Goal: Task Accomplishment & Management: Complete application form

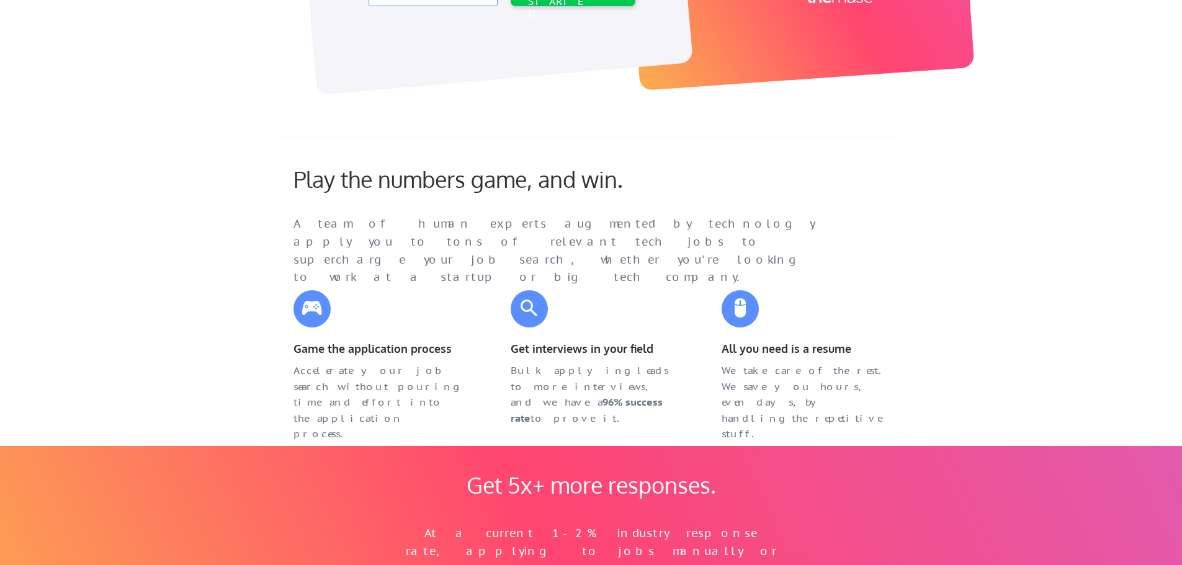
scroll to position [186, 0]
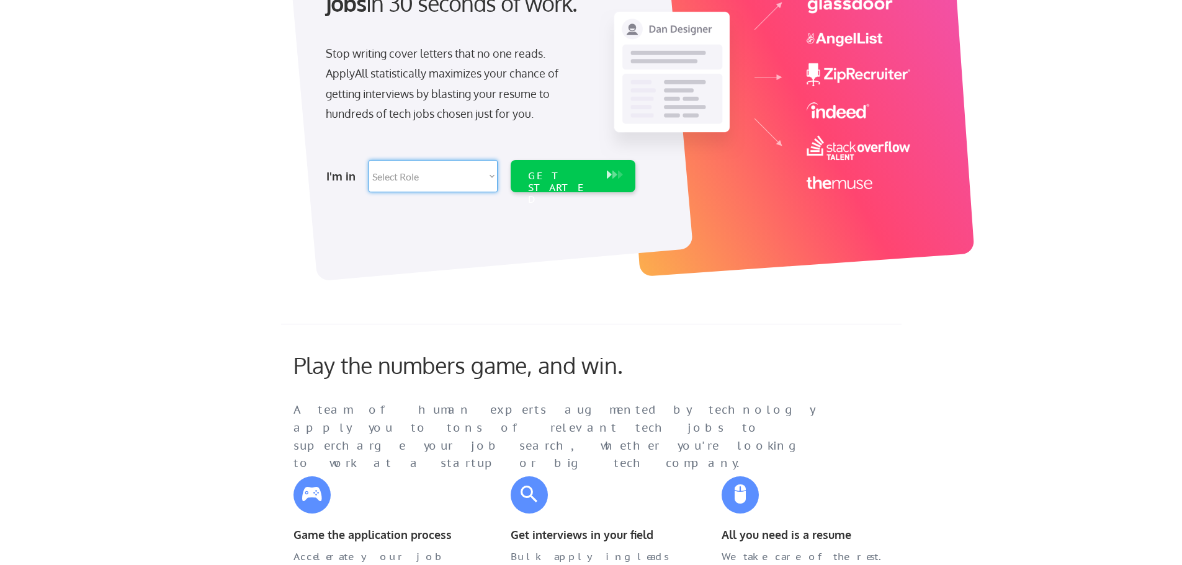
click at [440, 169] on select "Select Role Software Engineering Product Management Customer Success Sales UI/U…" at bounding box center [433, 176] width 129 height 32
select select ""it_security""
click at [369, 160] on select "Select Role Software Engineering Product Management Customer Success Sales UI/U…" at bounding box center [433, 176] width 129 height 32
select select ""it_security""
click at [598, 179] on div "GET STARTED" at bounding box center [561, 176] width 79 height 32
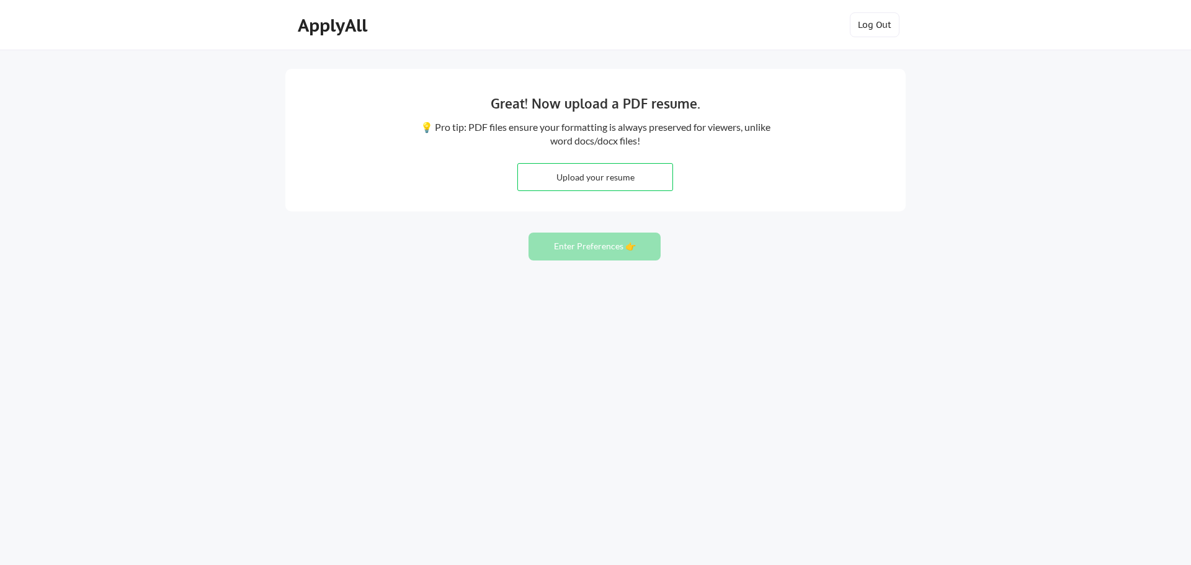
click at [622, 177] on input "file" at bounding box center [595, 177] width 155 height 27
type input "C:\fakepath\wgildersleeve_resume2025.pdf"
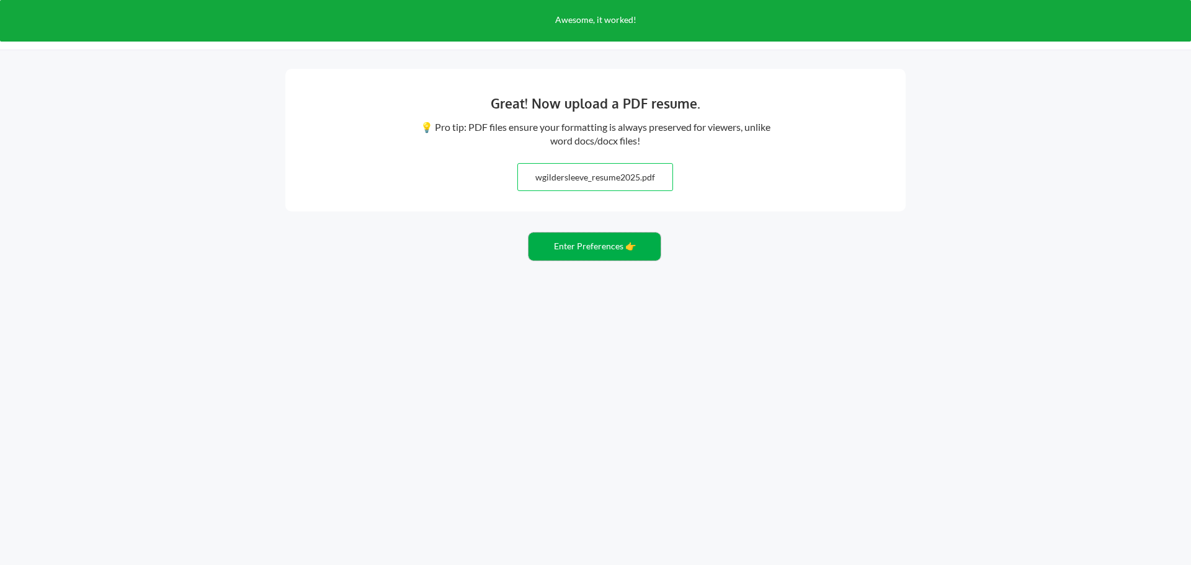
click at [648, 244] on button "Enter Preferences 👉" at bounding box center [595, 247] width 132 height 28
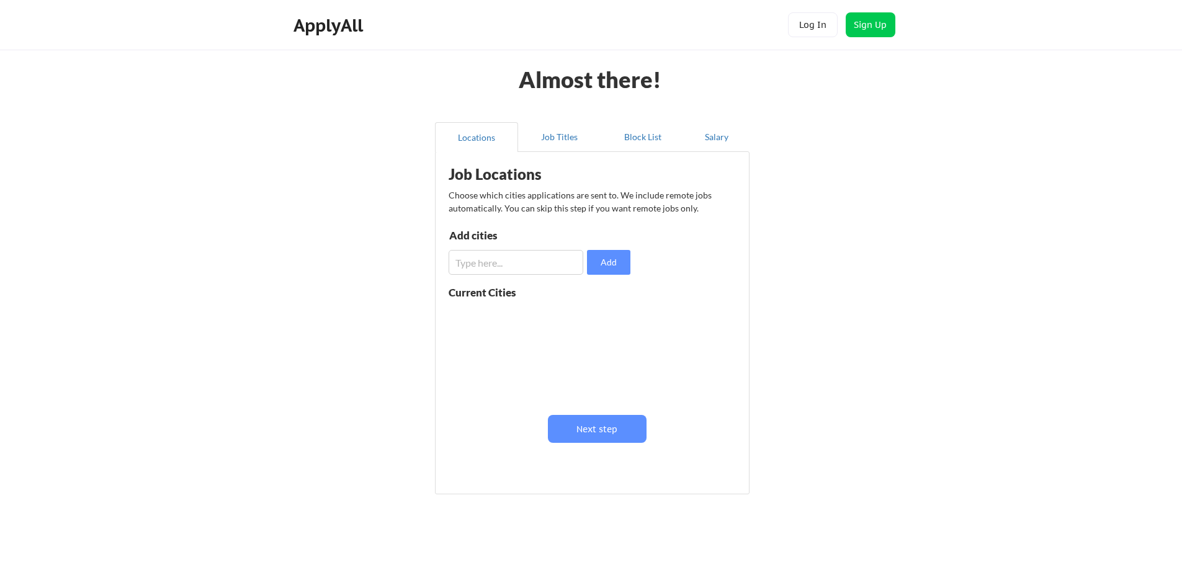
click at [604, 248] on div "Add cities Add" at bounding box center [542, 252] width 186 height 45
click at [524, 262] on input "input" at bounding box center [516, 262] width 135 height 25
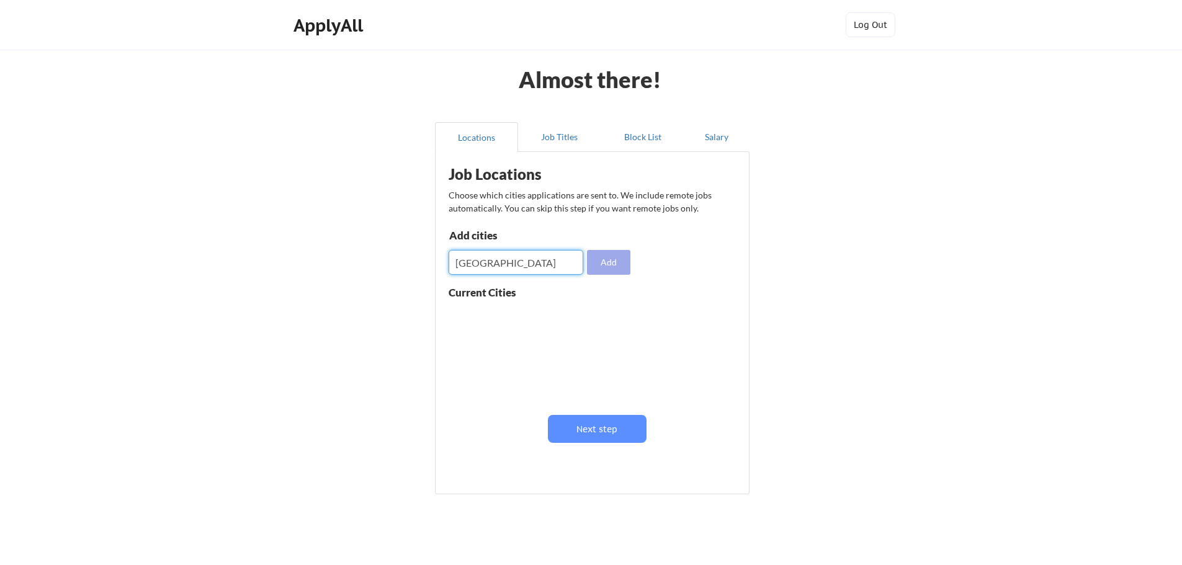
type input "[GEOGRAPHIC_DATA]"
click at [620, 256] on button "Add" at bounding box center [608, 262] width 43 height 25
click at [590, 313] on button at bounding box center [592, 316] width 9 height 9
click at [513, 259] on input "input" at bounding box center [516, 262] width 135 height 25
type input "[GEOGRAPHIC_DATA]"
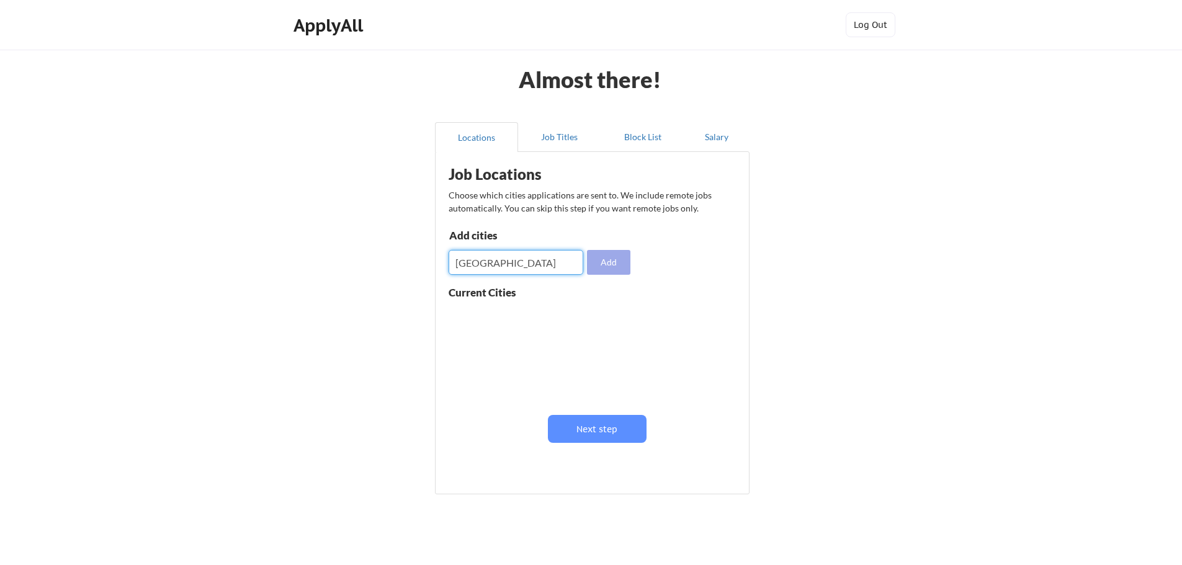
click at [610, 267] on button "Add" at bounding box center [608, 262] width 43 height 25
click at [490, 266] on input "input" at bounding box center [516, 262] width 135 height 25
type input "[GEOGRAPHIC_DATA]"
click at [492, 258] on input "input" at bounding box center [516, 262] width 135 height 25
type input "[GEOGRAPHIC_DATA]"
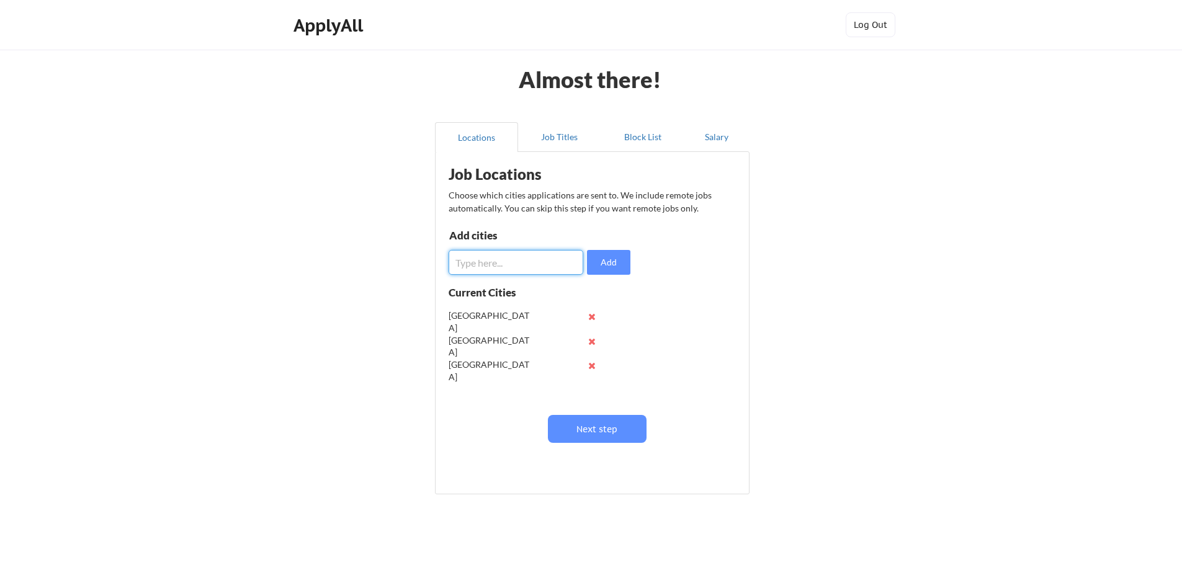
click at [501, 267] on input "input" at bounding box center [516, 262] width 135 height 25
type input "Anchorage"
click at [508, 260] on input "input" at bounding box center [516, 262] width 135 height 25
type input "Reno"
drag, startPoint x: 512, startPoint y: 262, endPoint x: 519, endPoint y: 271, distance: 11.0
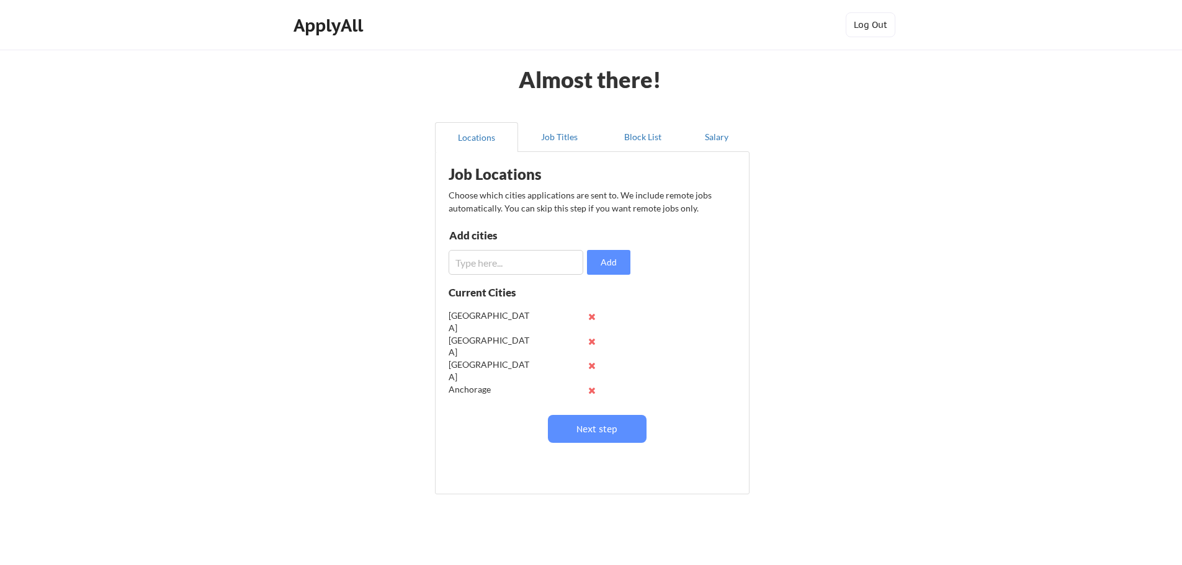
click at [516, 269] on input "input" at bounding box center [516, 262] width 135 height 25
type input "[PERSON_NAME]"
click at [506, 253] on input "input" at bounding box center [516, 262] width 135 height 25
click at [481, 259] on input "input" at bounding box center [516, 262] width 135 height 25
click at [484, 259] on input "input" at bounding box center [516, 262] width 135 height 25
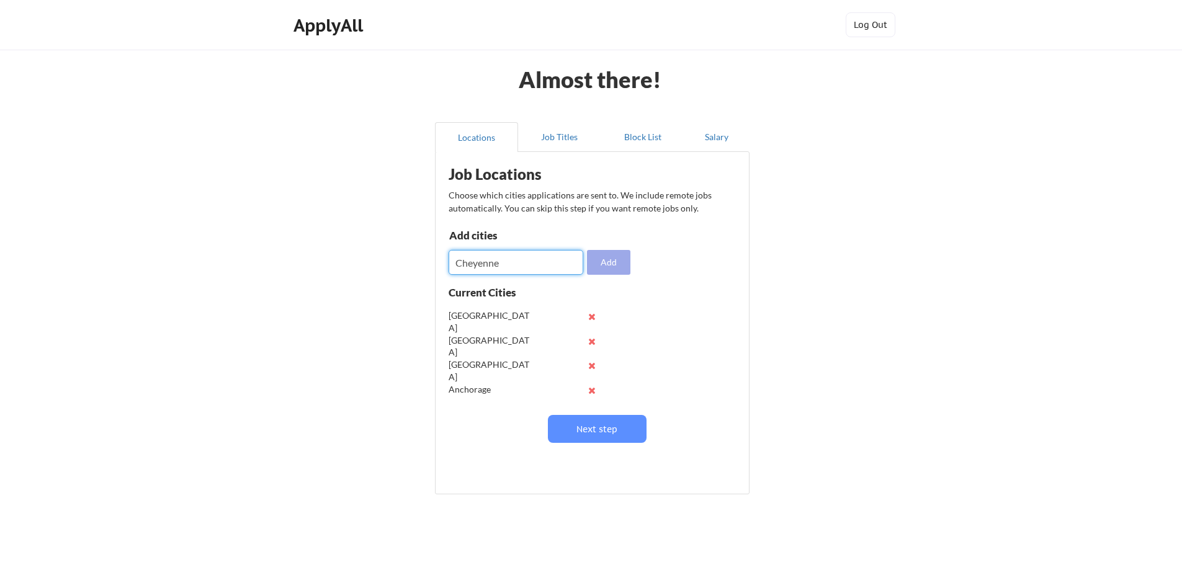
type input "Cheyenne"
click at [616, 263] on button "Add" at bounding box center [608, 262] width 43 height 25
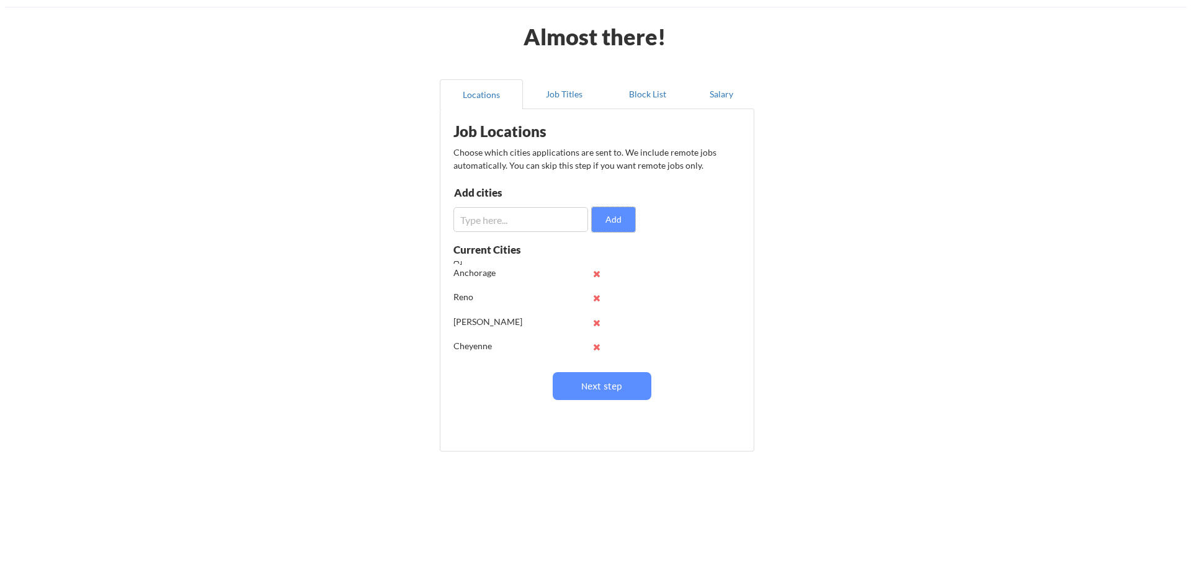
scroll to position [98, 0]
click at [579, 384] on button "Next step" at bounding box center [597, 386] width 99 height 28
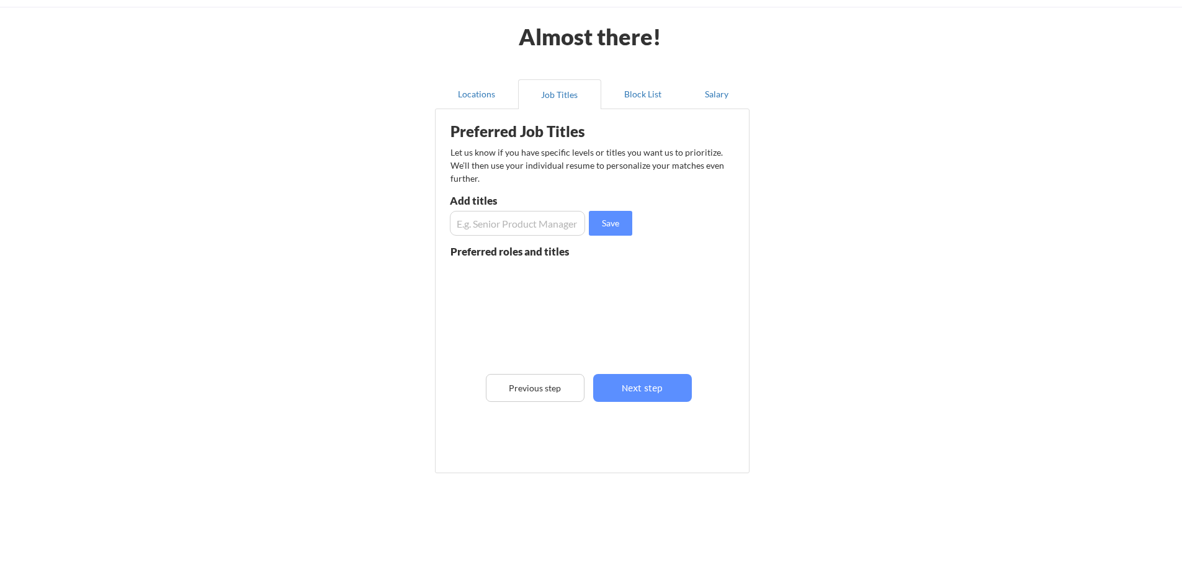
click at [572, 223] on input "input" at bounding box center [517, 223] width 135 height 25
type input "Cybersecurity Analyst"
click at [572, 223] on input "input" at bounding box center [517, 223] width 135 height 25
type input "Security Analyst"
click at [572, 223] on input "input" at bounding box center [517, 223] width 135 height 25
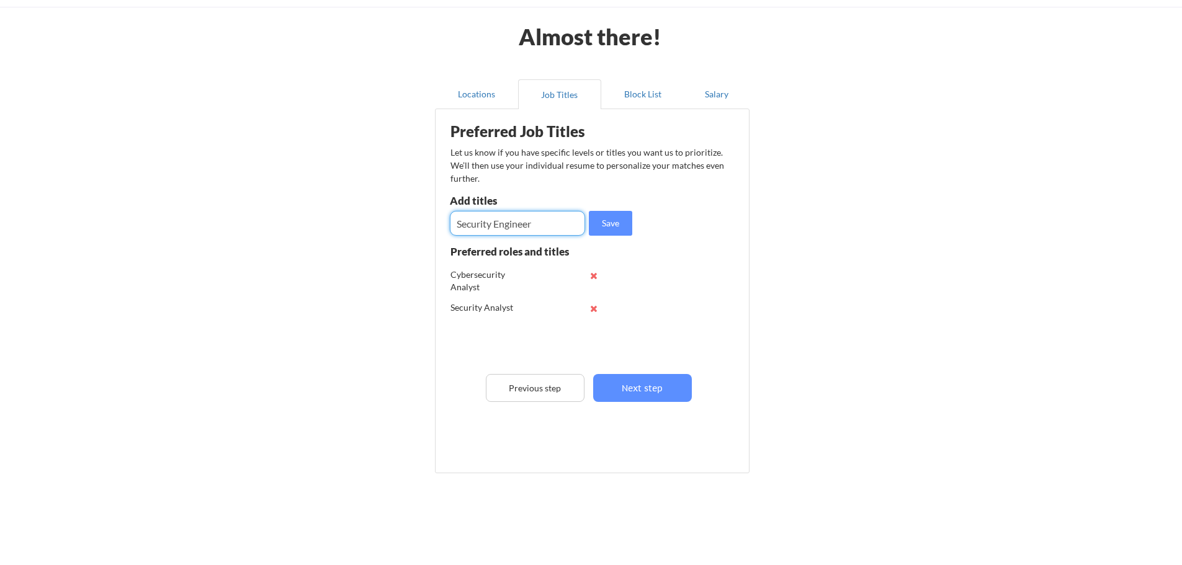
type input "Security Engineer"
click at [519, 226] on input "input" at bounding box center [517, 223] width 135 height 25
type input "Security Consultant"
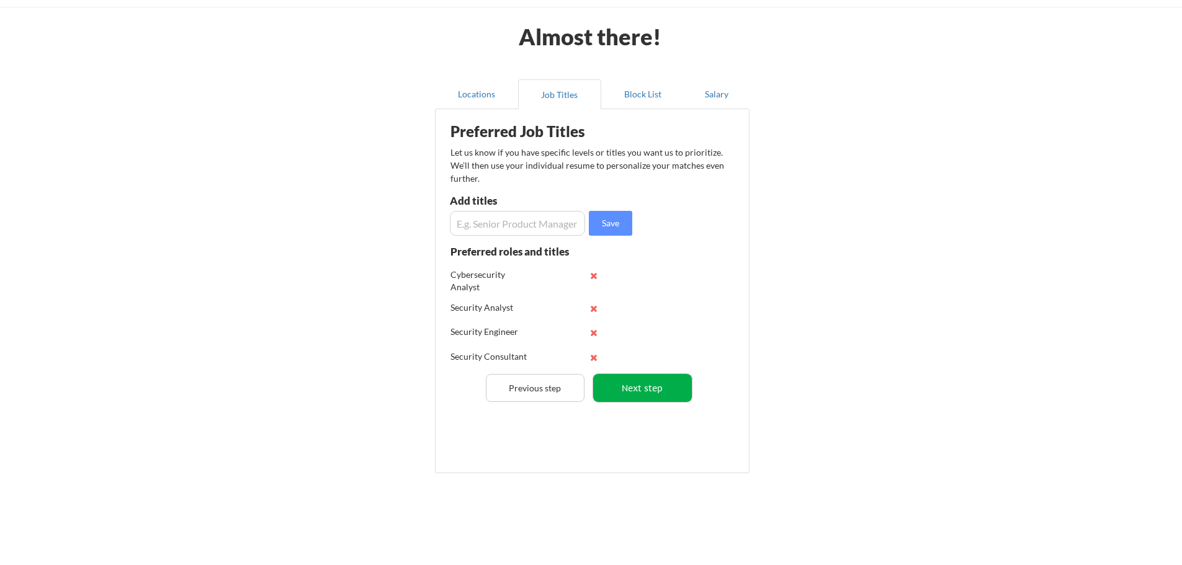
click at [648, 375] on button "Next step" at bounding box center [642, 388] width 99 height 28
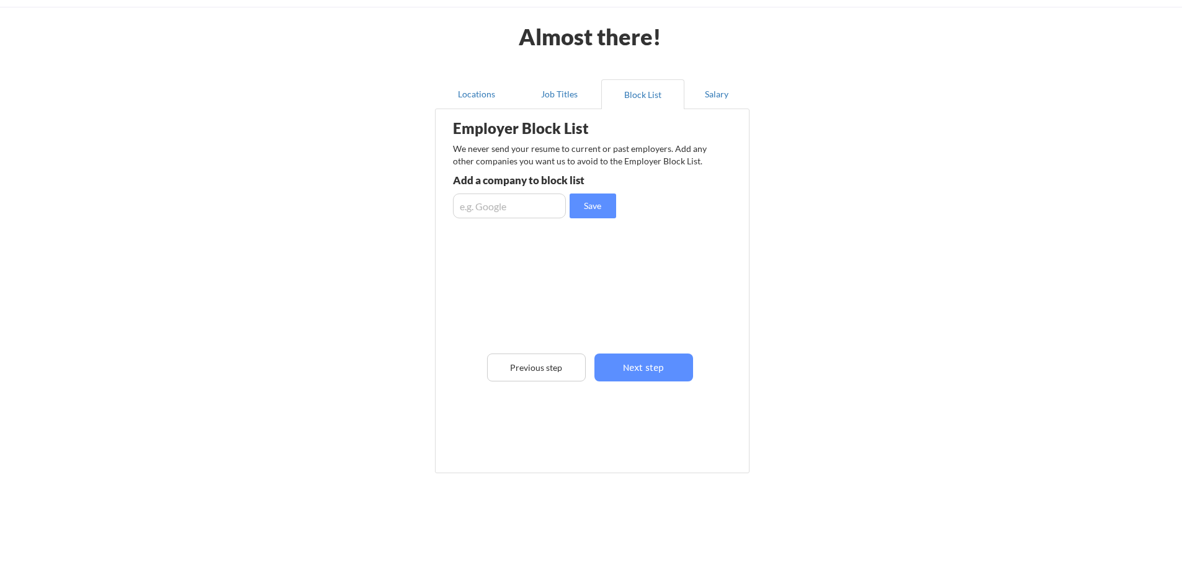
click at [492, 209] on input "input" at bounding box center [509, 206] width 113 height 25
type input "Walmart"
click at [637, 361] on button "Next step" at bounding box center [643, 368] width 99 height 28
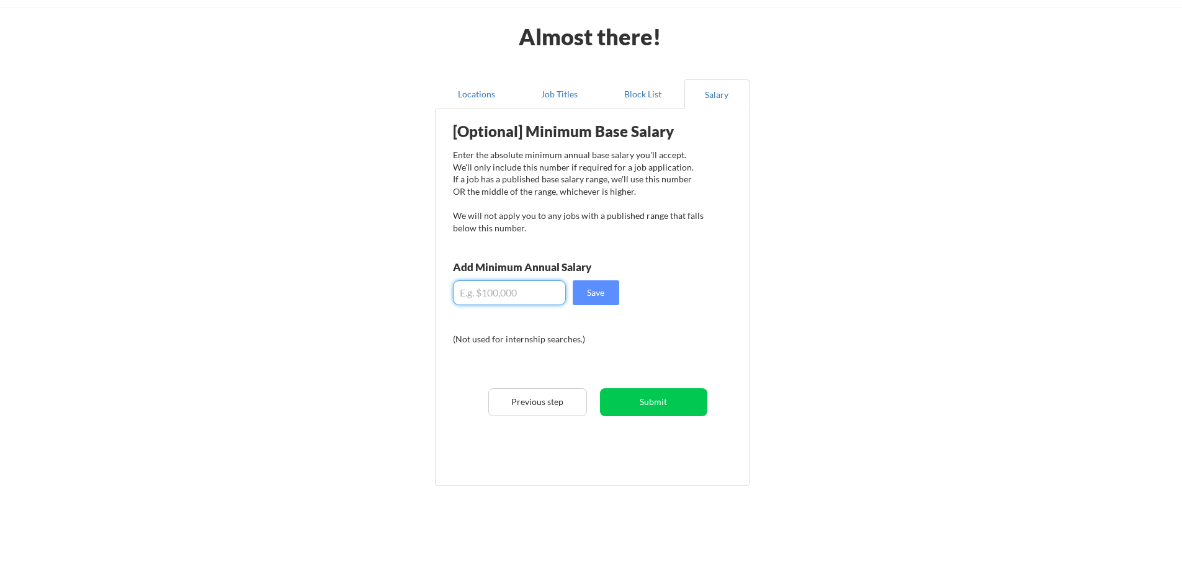
click at [528, 297] on input "input" at bounding box center [509, 292] width 113 height 25
type input "$80,000"
click at [653, 408] on button "Submit" at bounding box center [653, 402] width 107 height 28
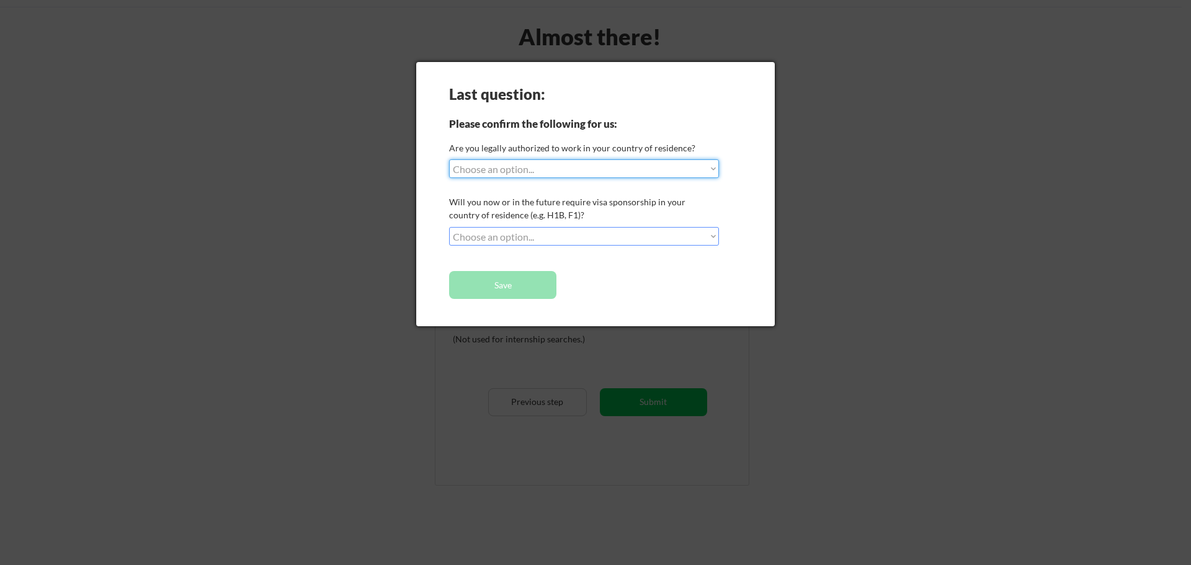
click at [657, 159] on select "Choose an option... Yes, I am a [DEMOGRAPHIC_DATA] Citizen Yes, I am a [DEMOGRA…" at bounding box center [584, 168] width 270 height 19
select select ""yes__i_am_a_[DEMOGRAPHIC_DATA]""
click at [449, 159] on select "Choose an option... Yes, I am a [DEMOGRAPHIC_DATA] Citizen Yes, I am a [DEMOGRA…" at bounding box center [584, 168] width 270 height 19
click at [581, 233] on select "Choose an option... No, I will not need sponsorship Yes, I will need sponsorship" at bounding box center [584, 236] width 270 height 19
select select ""no__i_will_not_need_sponsorship""
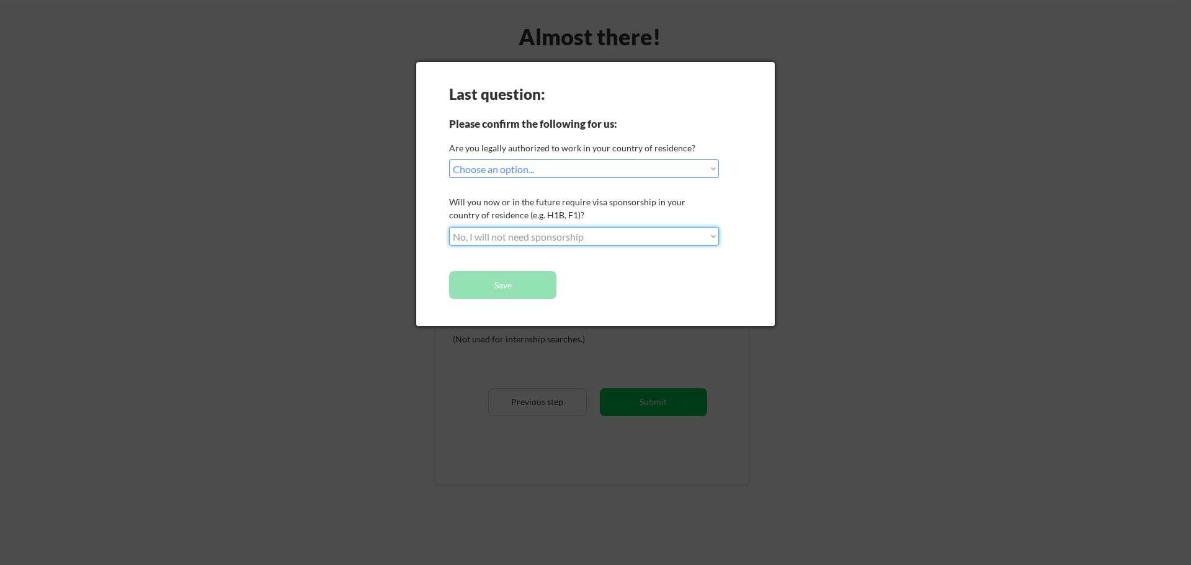
click at [449, 227] on select "Choose an option... No, I will not need sponsorship Yes, I will need sponsorship" at bounding box center [584, 236] width 270 height 19
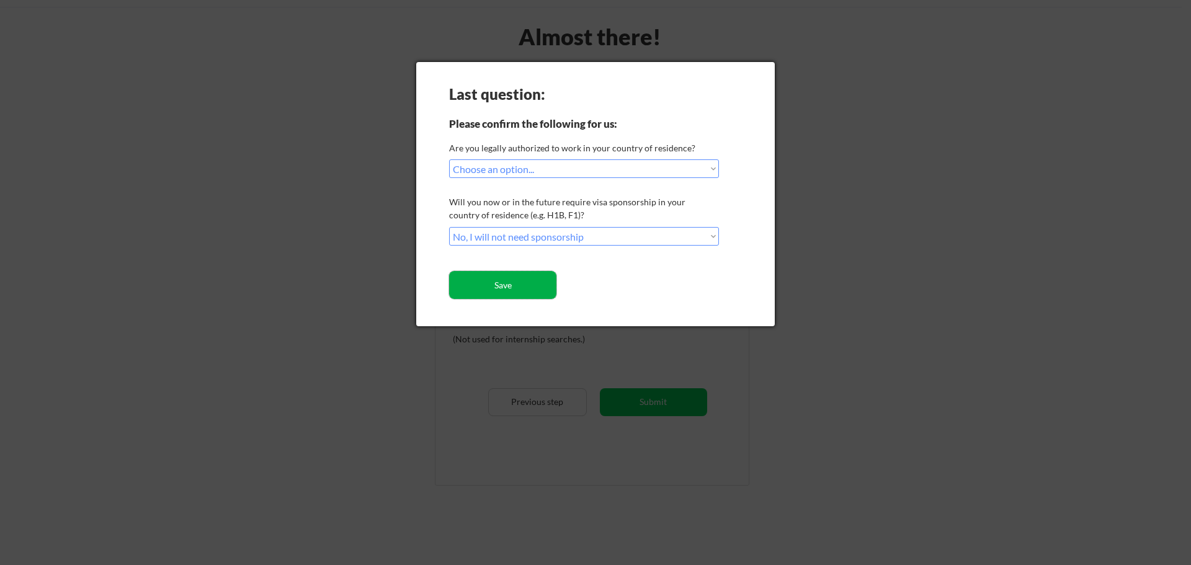
click at [527, 276] on button "Save" at bounding box center [502, 285] width 107 height 28
click at [529, 285] on button "Save" at bounding box center [502, 285] width 107 height 28
